Goal: Task Accomplishment & Management: Manage account settings

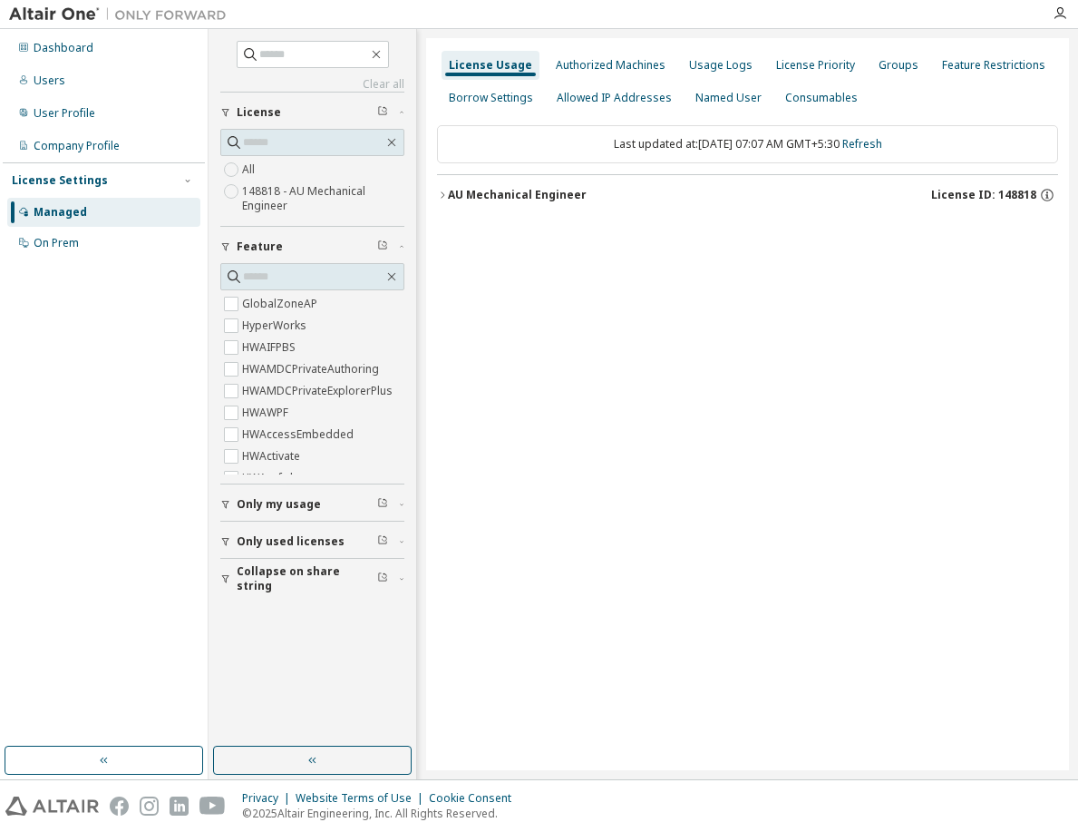
click at [440, 192] on icon "button" at bounding box center [442, 195] width 11 height 11
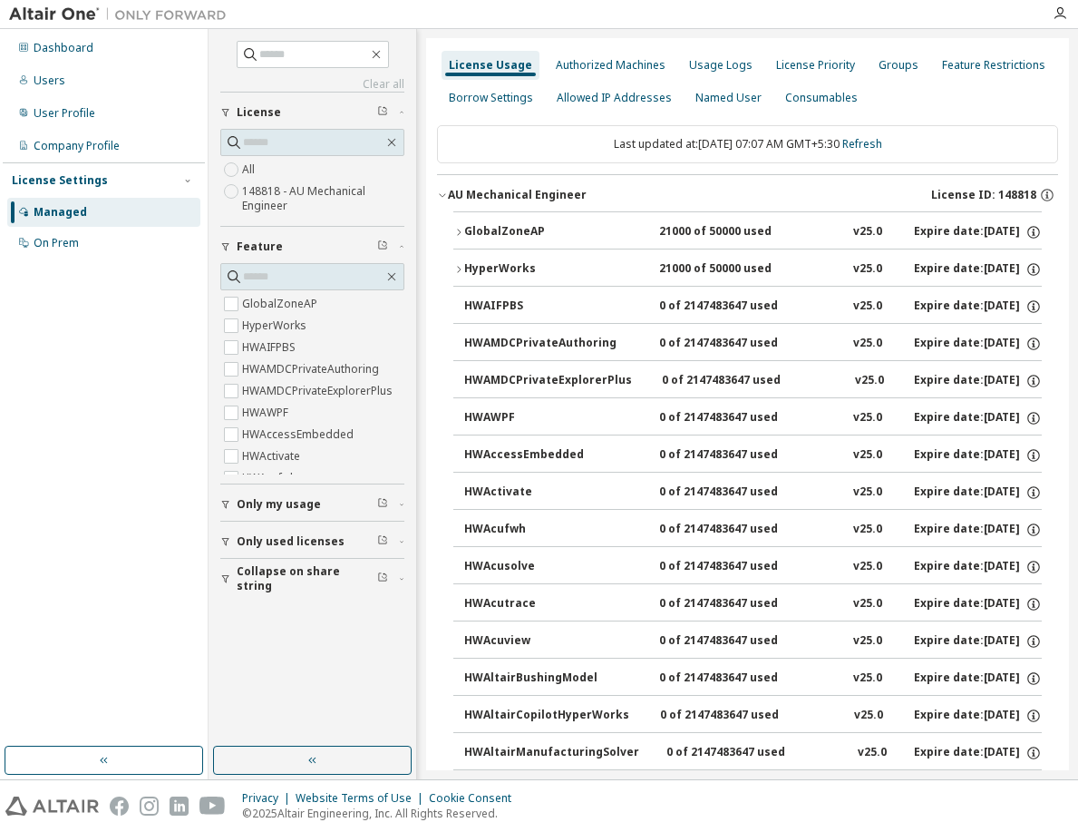
click at [463, 229] on icon "button" at bounding box center [458, 232] width 11 height 11
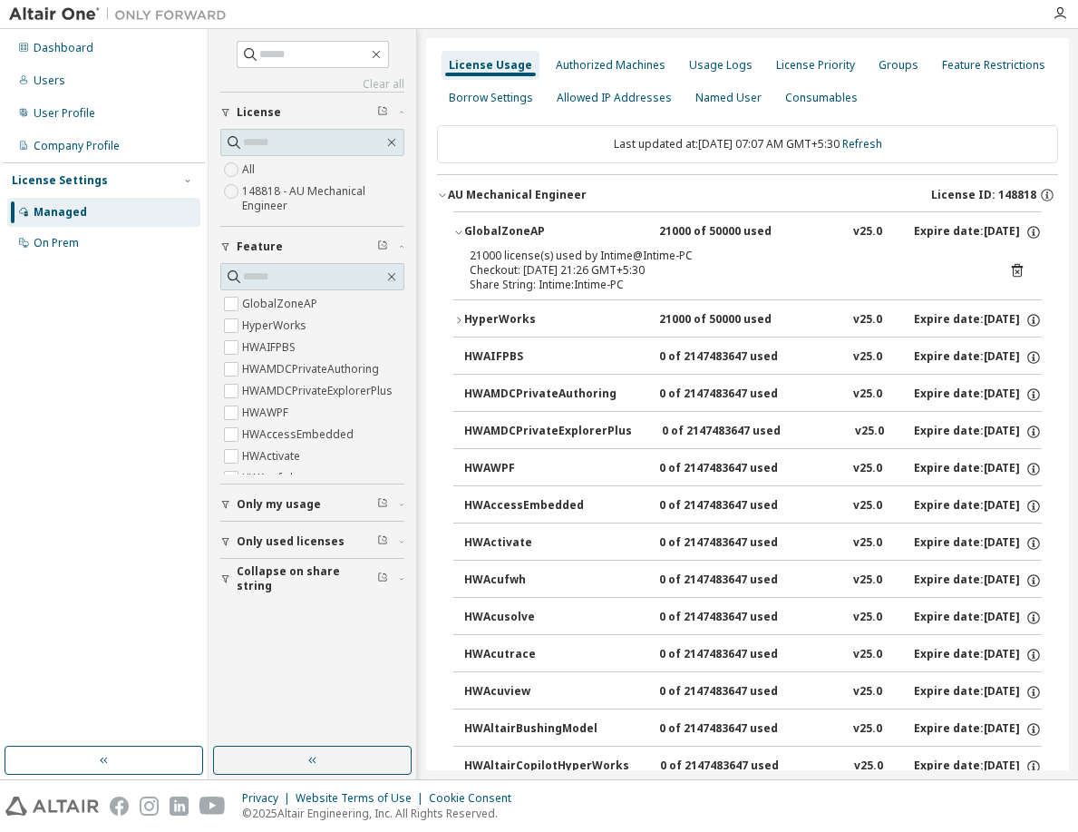
click at [1009, 269] on icon at bounding box center [1017, 270] width 16 height 16
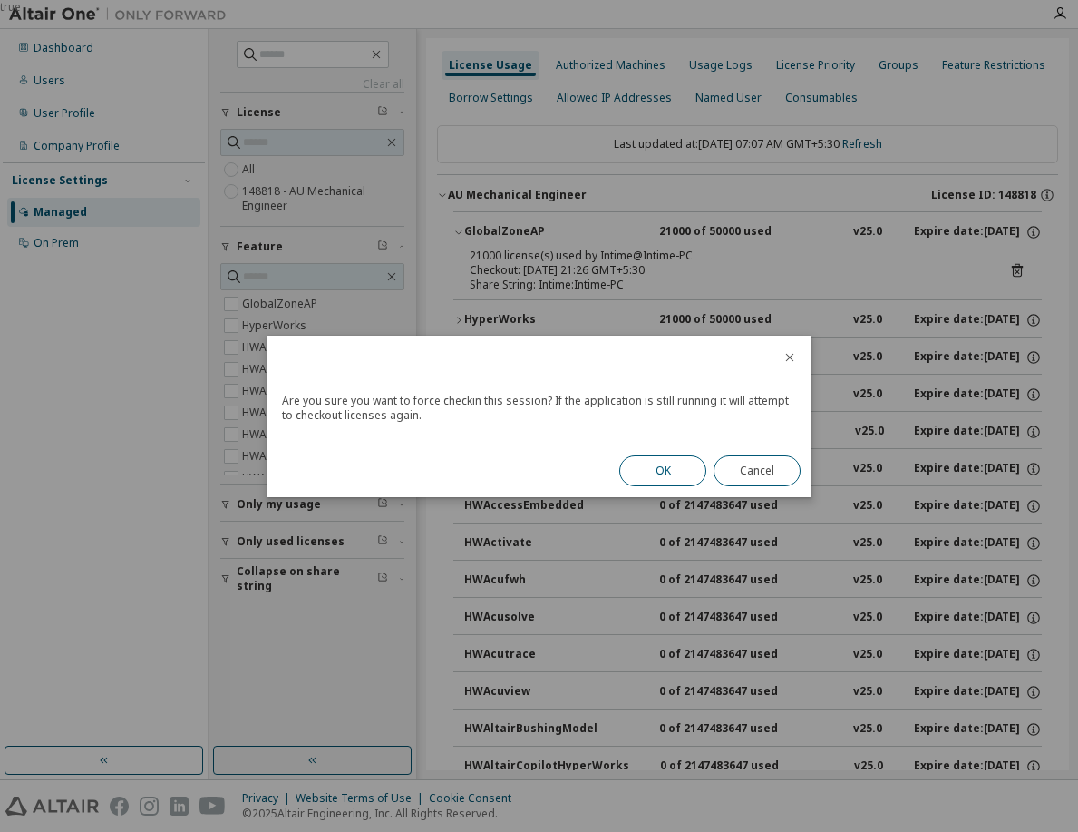
click at [655, 463] on button "OK" at bounding box center [662, 470] width 87 height 31
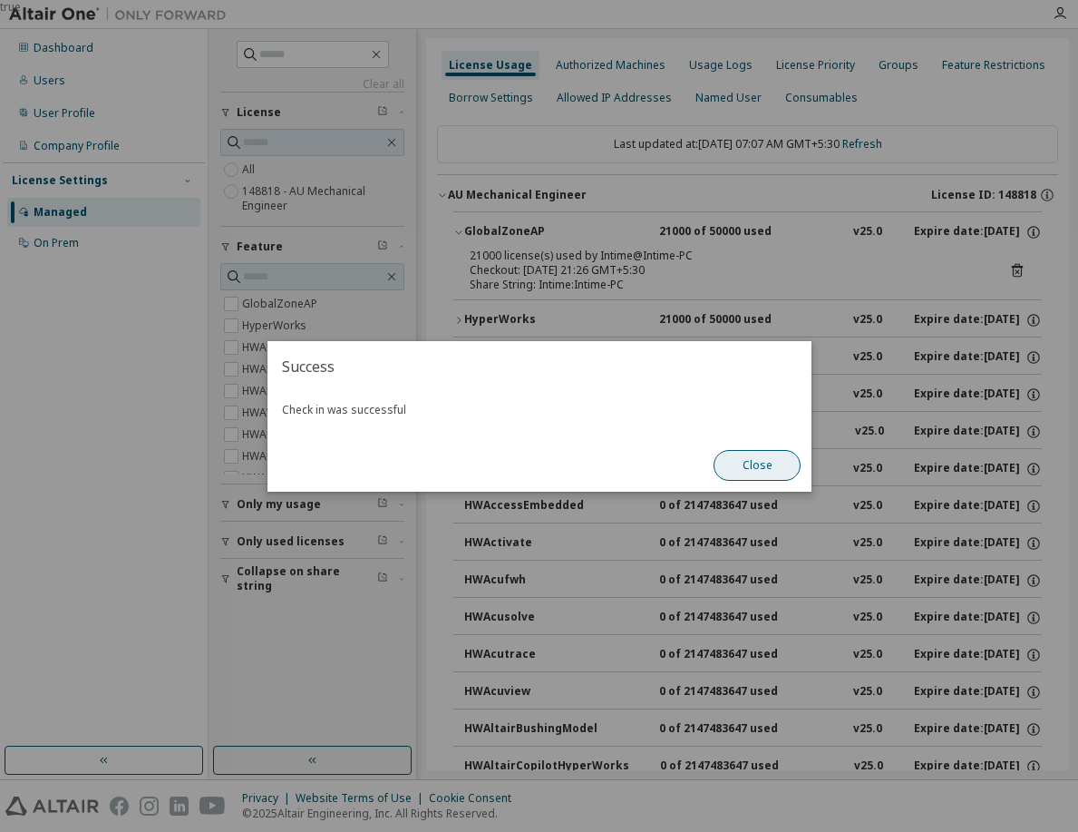
click at [779, 469] on button "Close" at bounding box center [757, 465] width 87 height 31
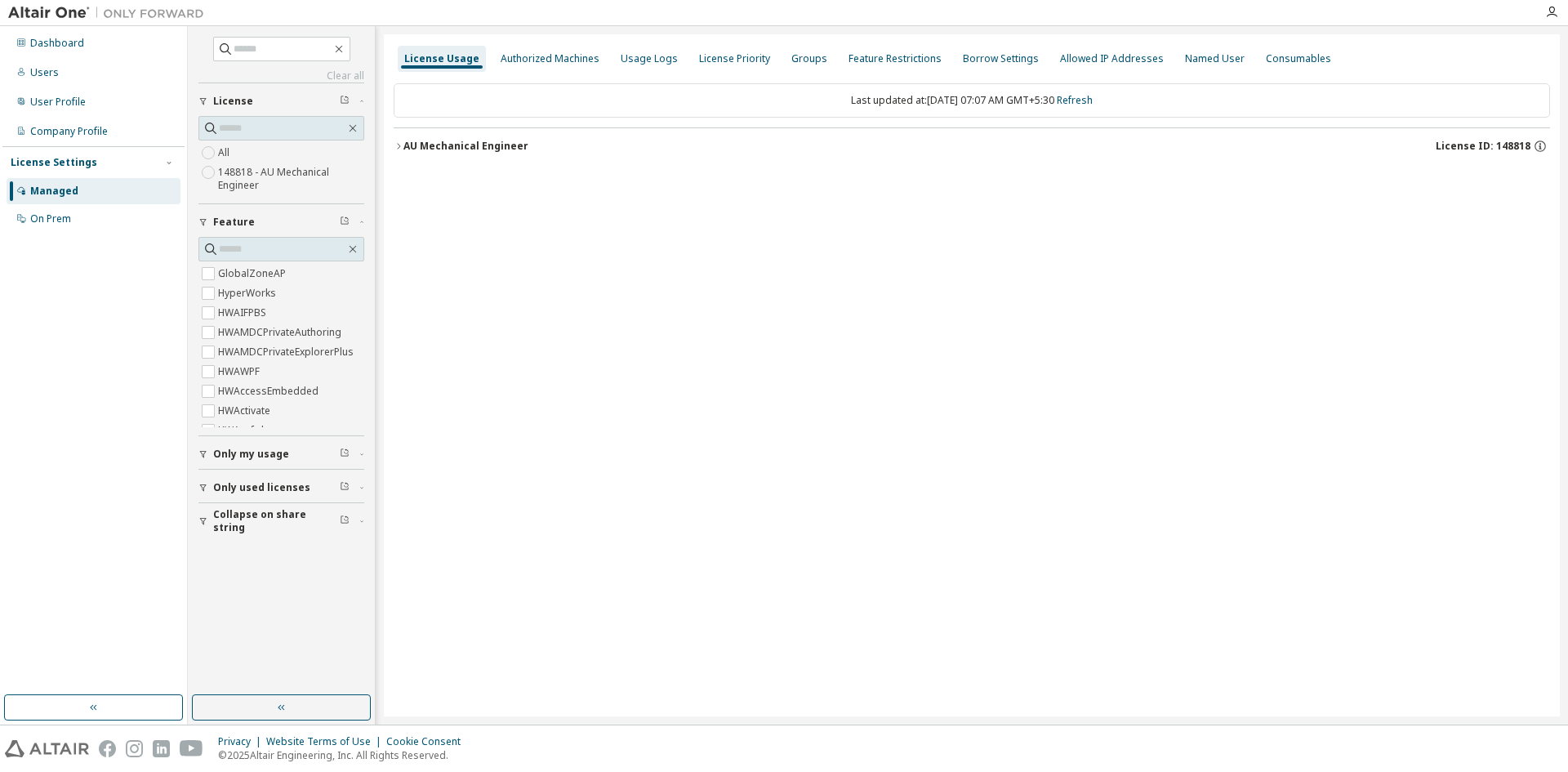
click at [397, 142] on icon "button" at bounding box center [398, 146] width 10 height 10
